Goal: Check status: Check status

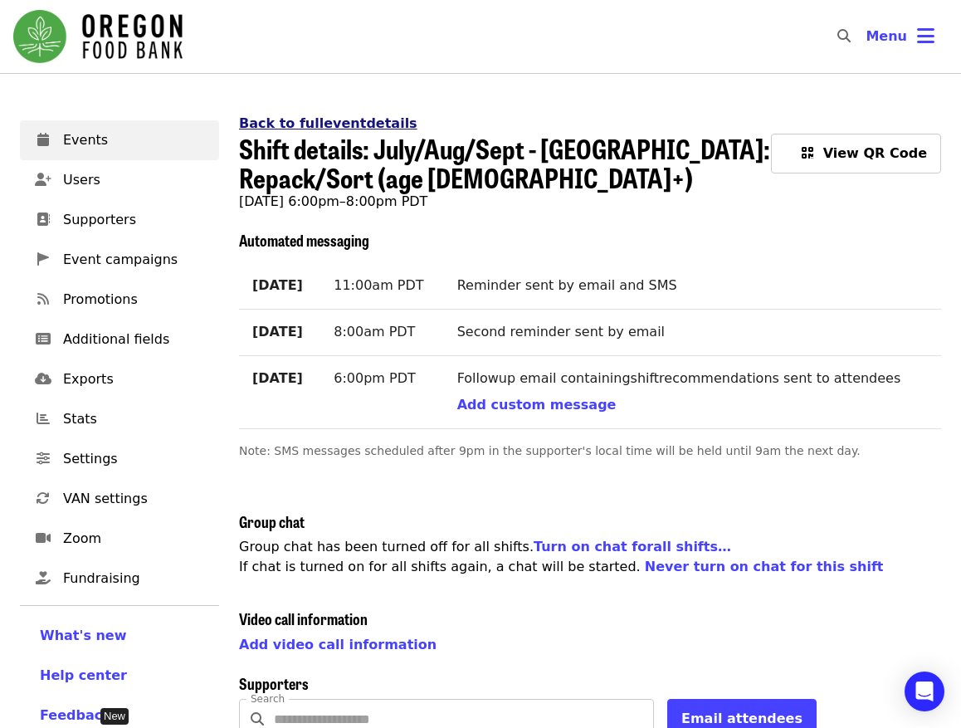
click at [290, 124] on link "Back to full event details" at bounding box center [328, 123] width 178 height 16
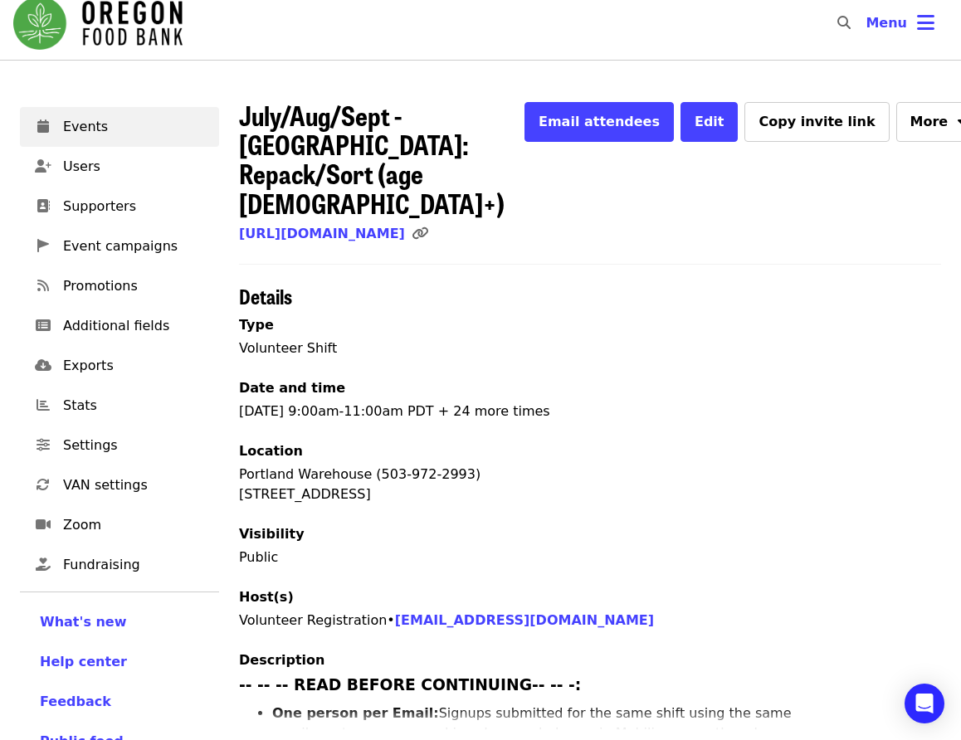
scroll to position [498, 0]
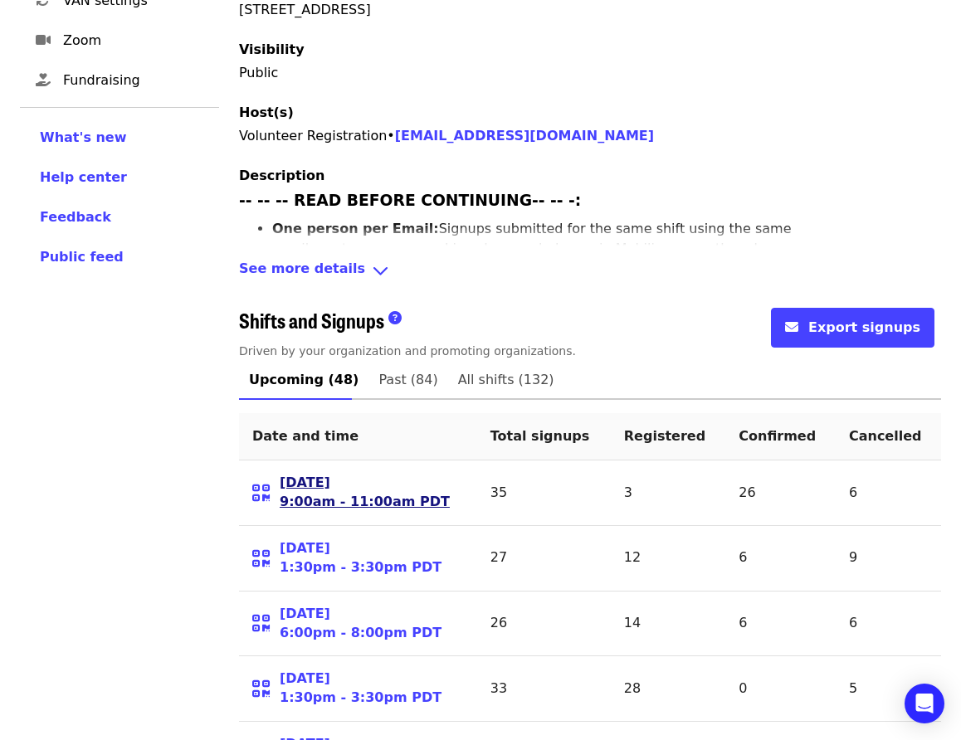
click at [331, 474] on link "[DATE] 9:00am - 11:00am PDT" at bounding box center [365, 493] width 170 height 38
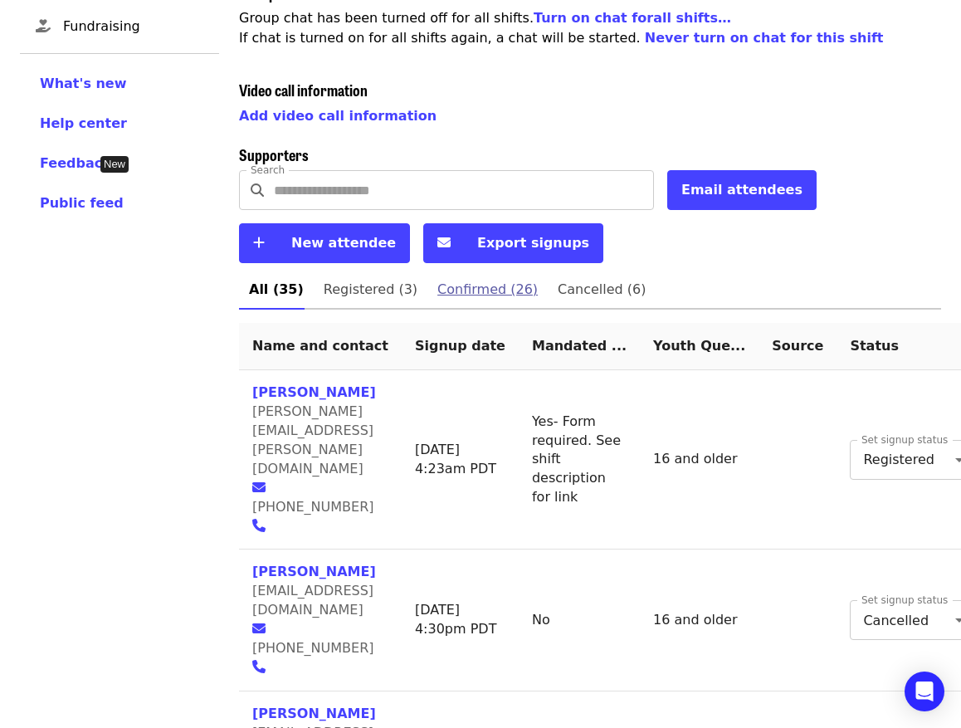
scroll to position [664, 0]
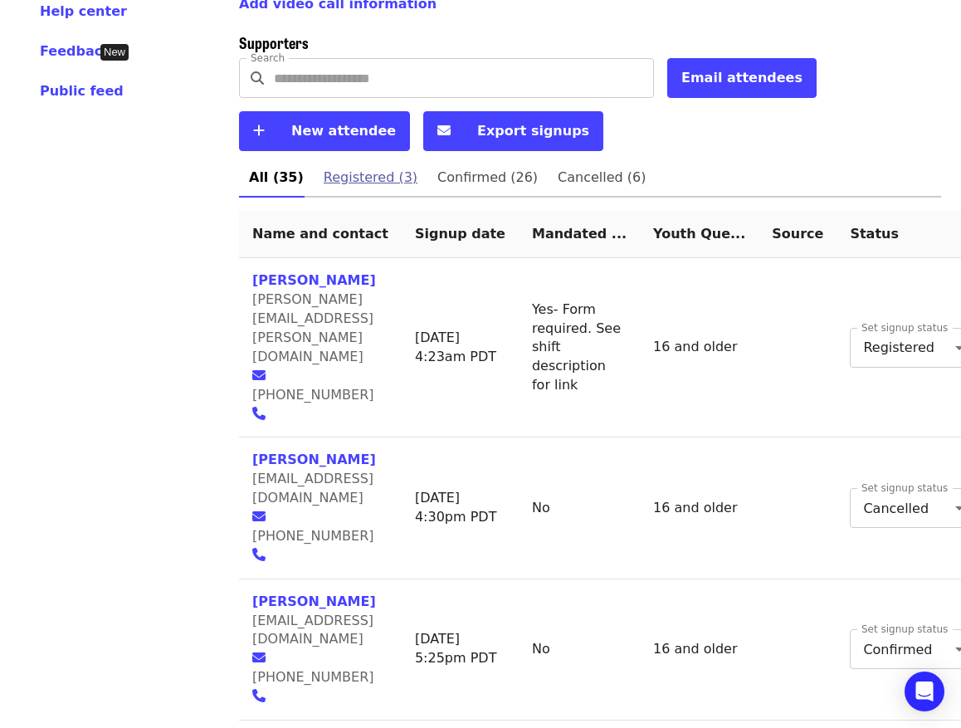
click at [382, 183] on span "Registered (3)" at bounding box center [371, 177] width 94 height 23
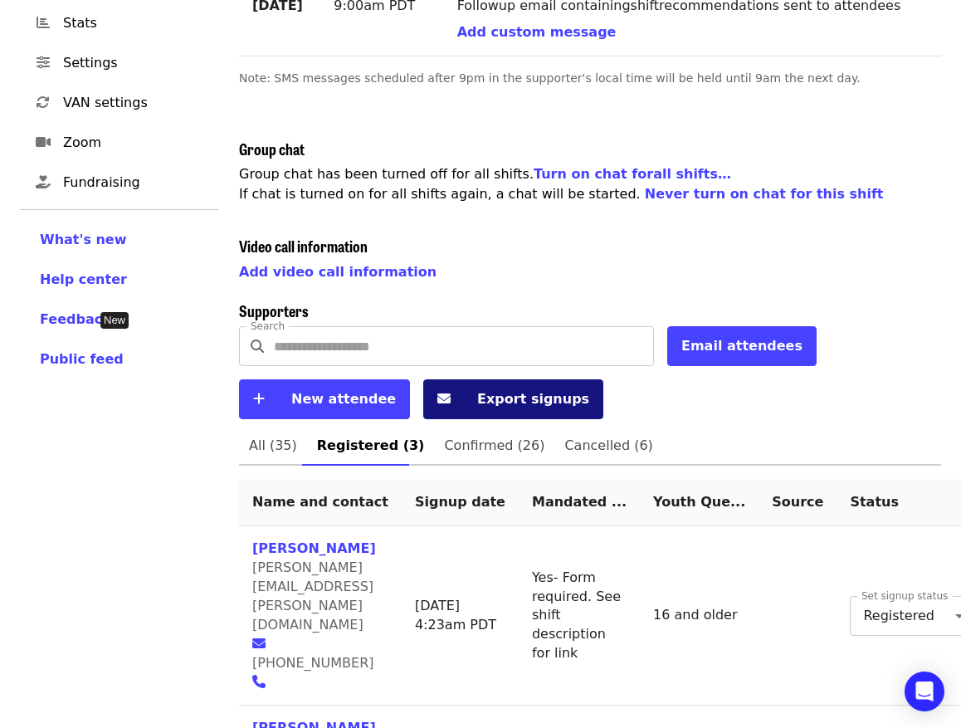
scroll to position [381, 0]
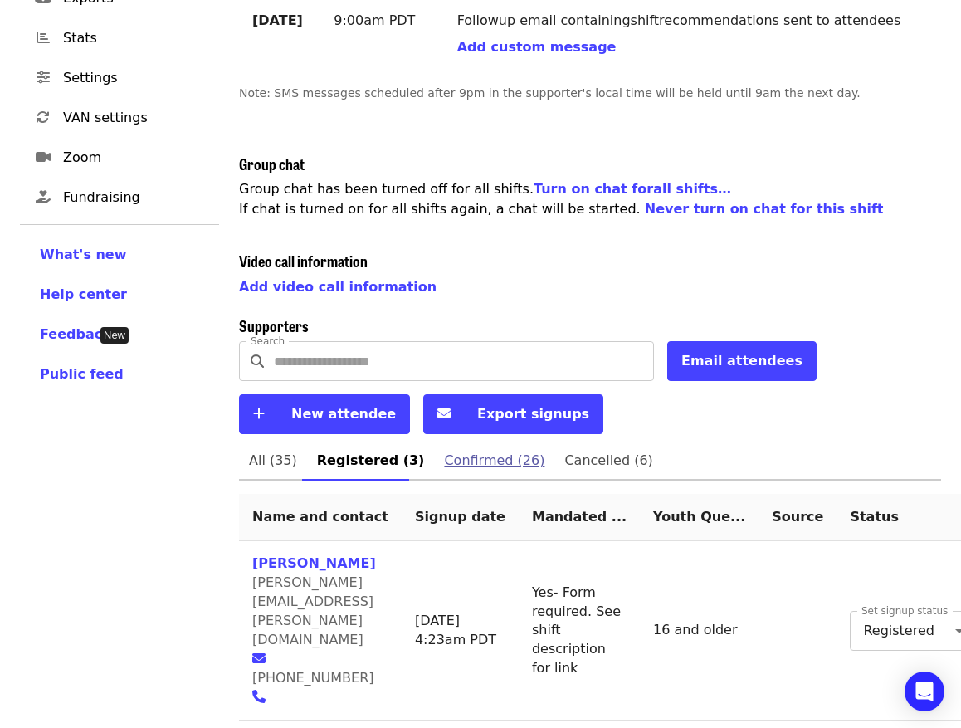
click at [461, 464] on span "Confirmed (26)" at bounding box center [494, 460] width 100 height 23
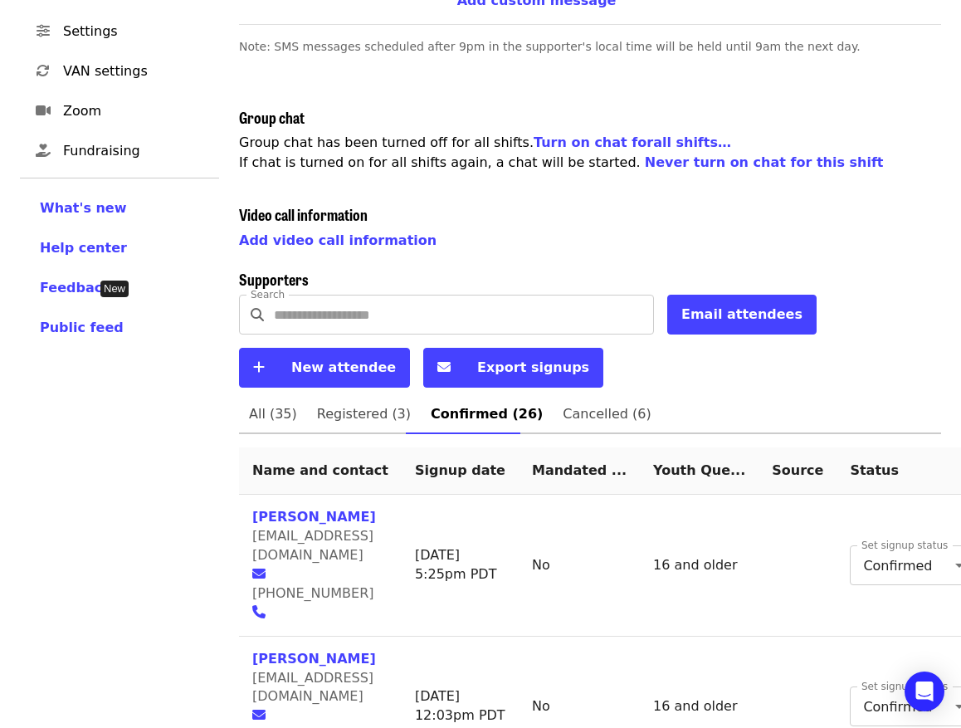
scroll to position [100, 0]
